Goal: Task Accomplishment & Management: Complete application form

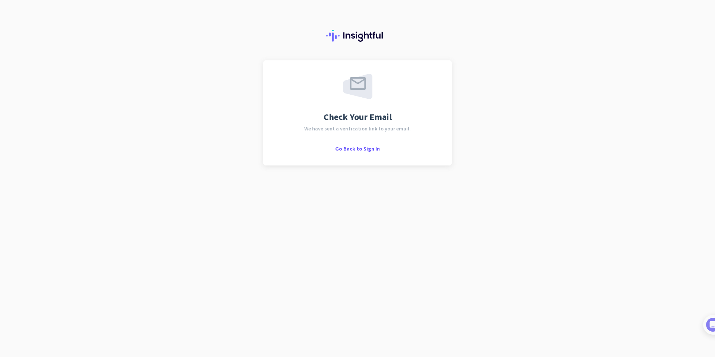
click at [367, 149] on span "Go Back to Sign In" at bounding box center [357, 148] width 45 height 7
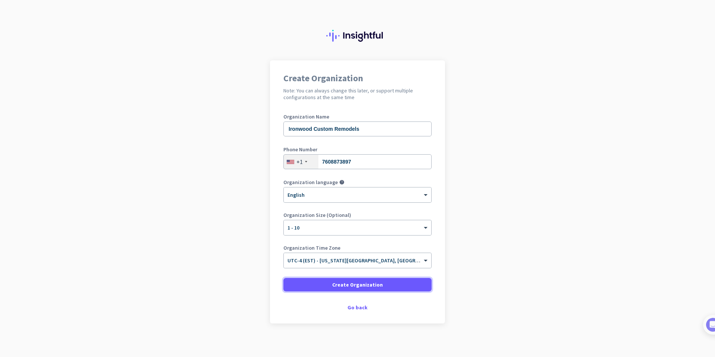
click at [369, 286] on span "Create Organization" at bounding box center [357, 284] width 51 height 7
